Goal: Information Seeking & Learning: Learn about a topic

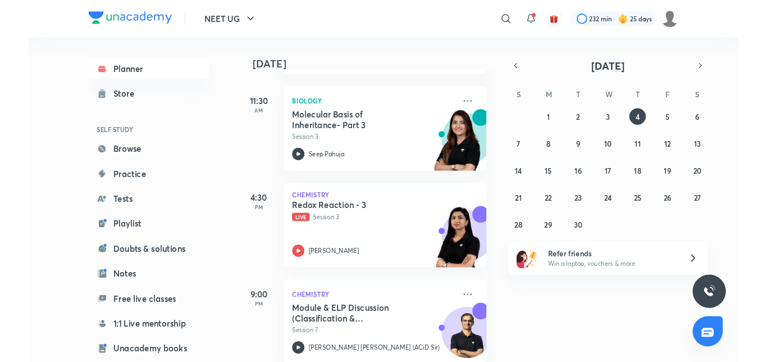
scroll to position [172, 0]
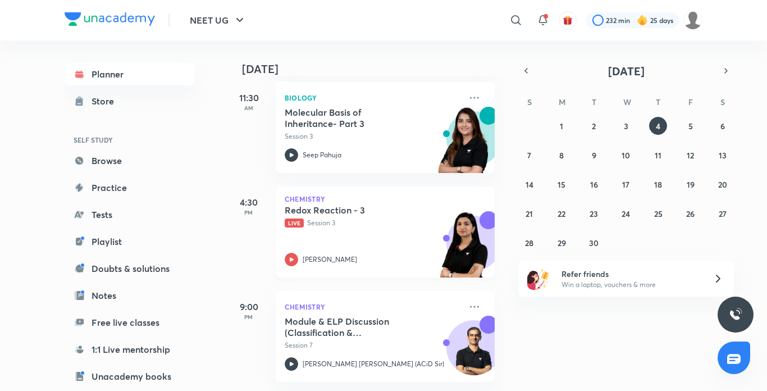
click at [290, 253] on icon at bounding box center [291, 259] width 13 height 13
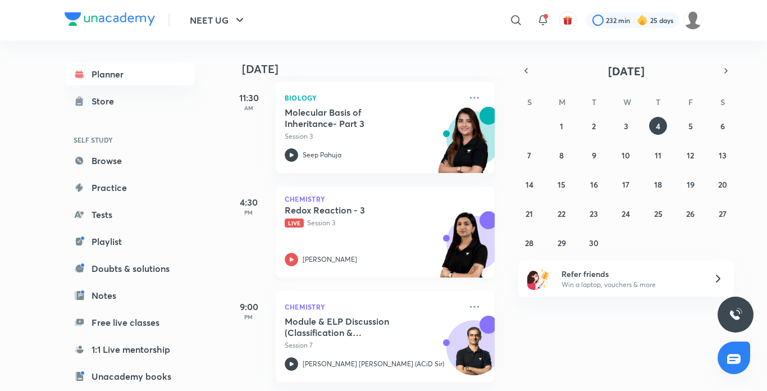
click at [290, 253] on icon at bounding box center [291, 259] width 13 height 13
click at [290, 223] on div "Redox Reaction - 3 Live Session 3 Akansha Karnwal" at bounding box center [373, 236] width 176 height 62
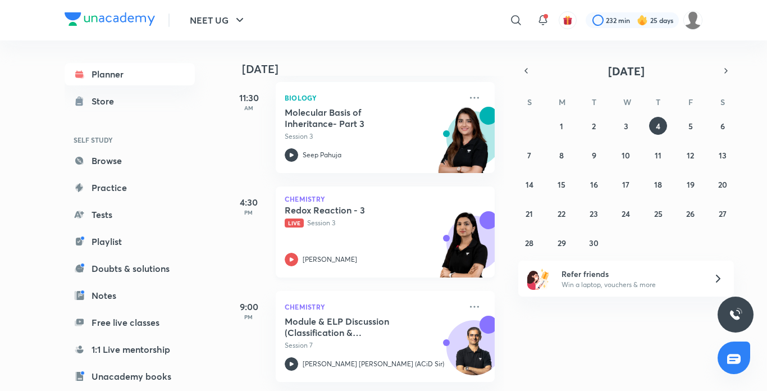
click at [290, 223] on div "Redox Reaction - 3 Live Session 3 Akansha Karnwal" at bounding box center [373, 236] width 176 height 62
click at [292, 244] on iframe at bounding box center [383, 195] width 767 height 391
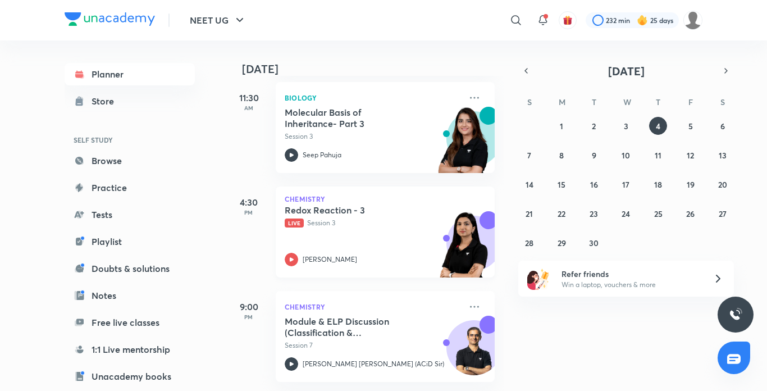
click at [292, 244] on iframe at bounding box center [383, 195] width 767 height 391
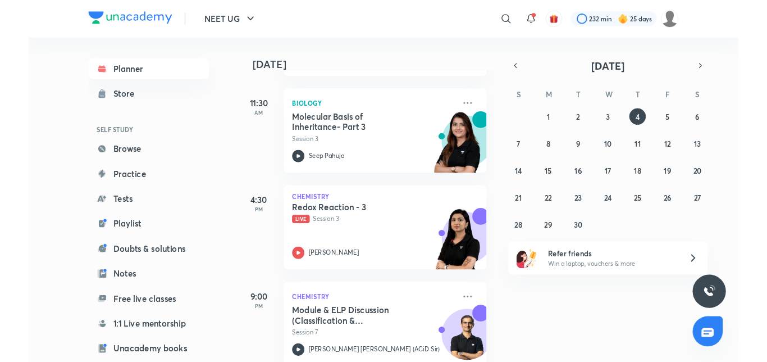
scroll to position [157, 0]
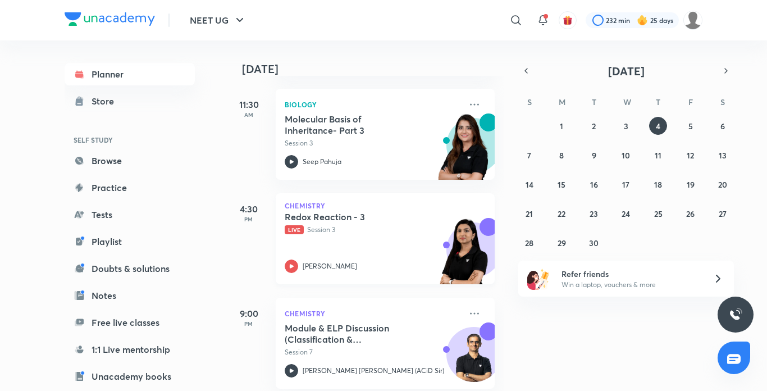
click at [289, 270] on icon at bounding box center [291, 266] width 13 height 13
